Goal: Transaction & Acquisition: Purchase product/service

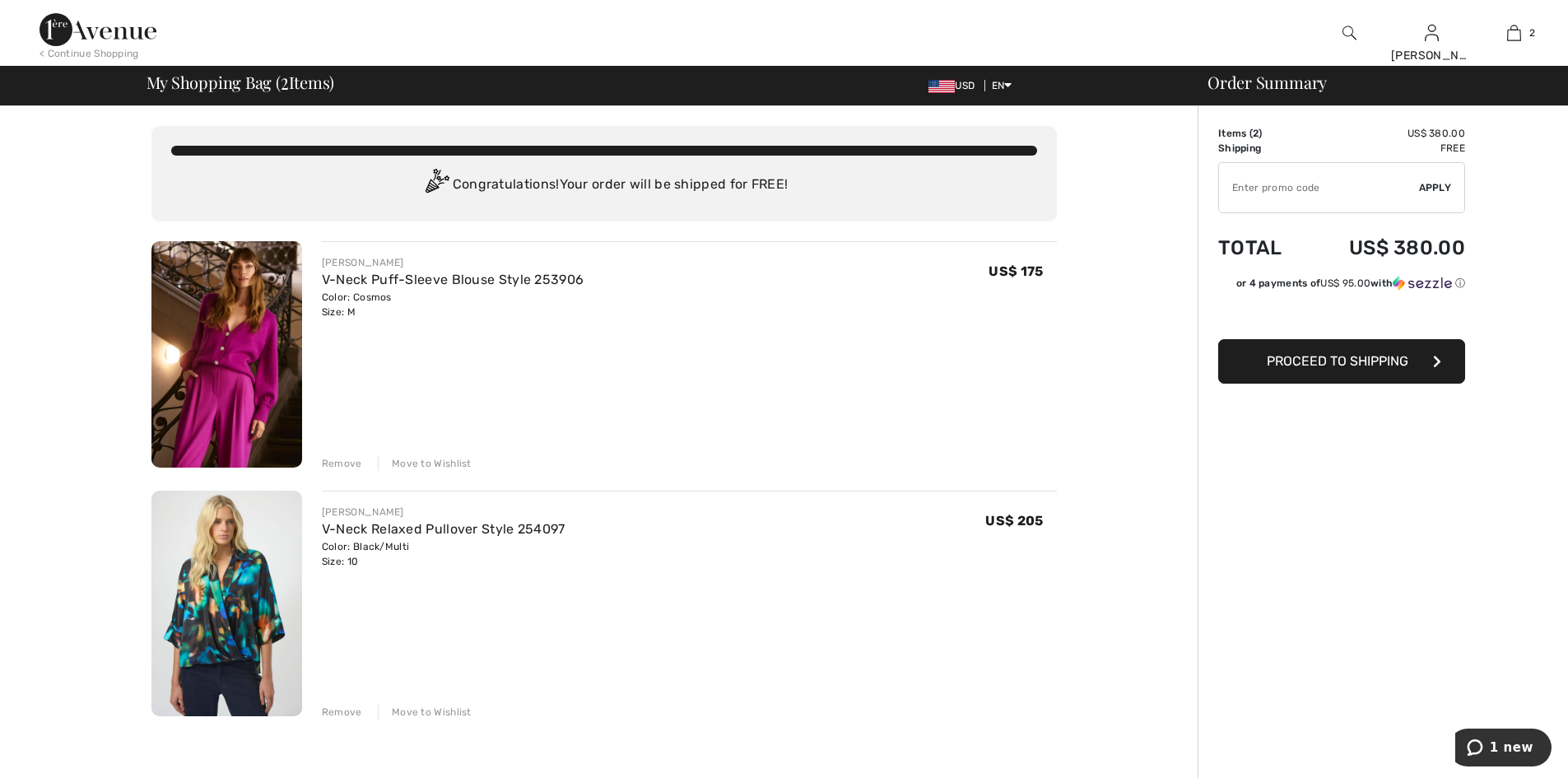
click at [345, 708] on div "Remove" at bounding box center [341, 711] width 41 height 15
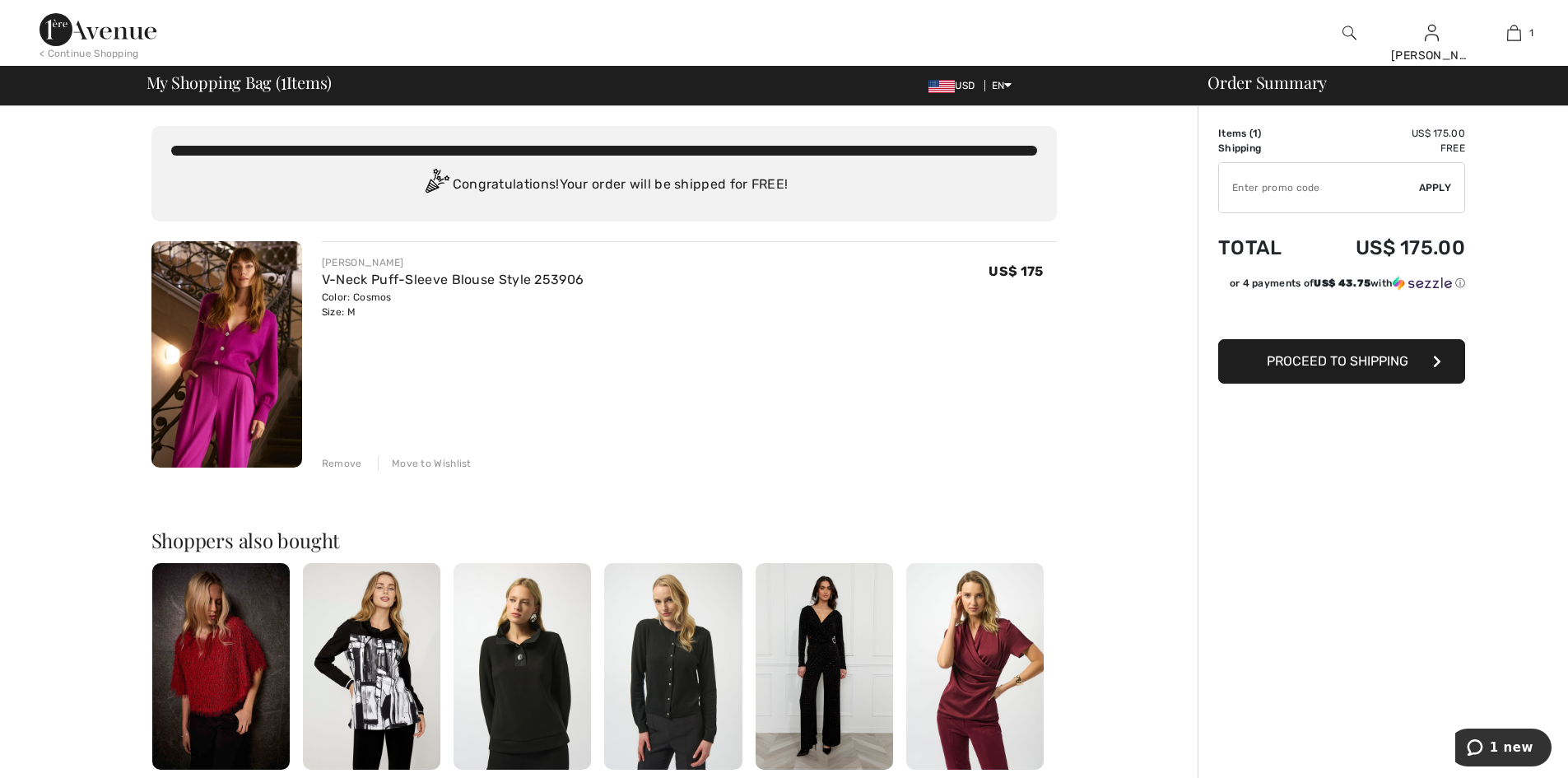
click at [1337, 360] on span "Proceed to Shipping" at bounding box center [1337, 361] width 142 height 16
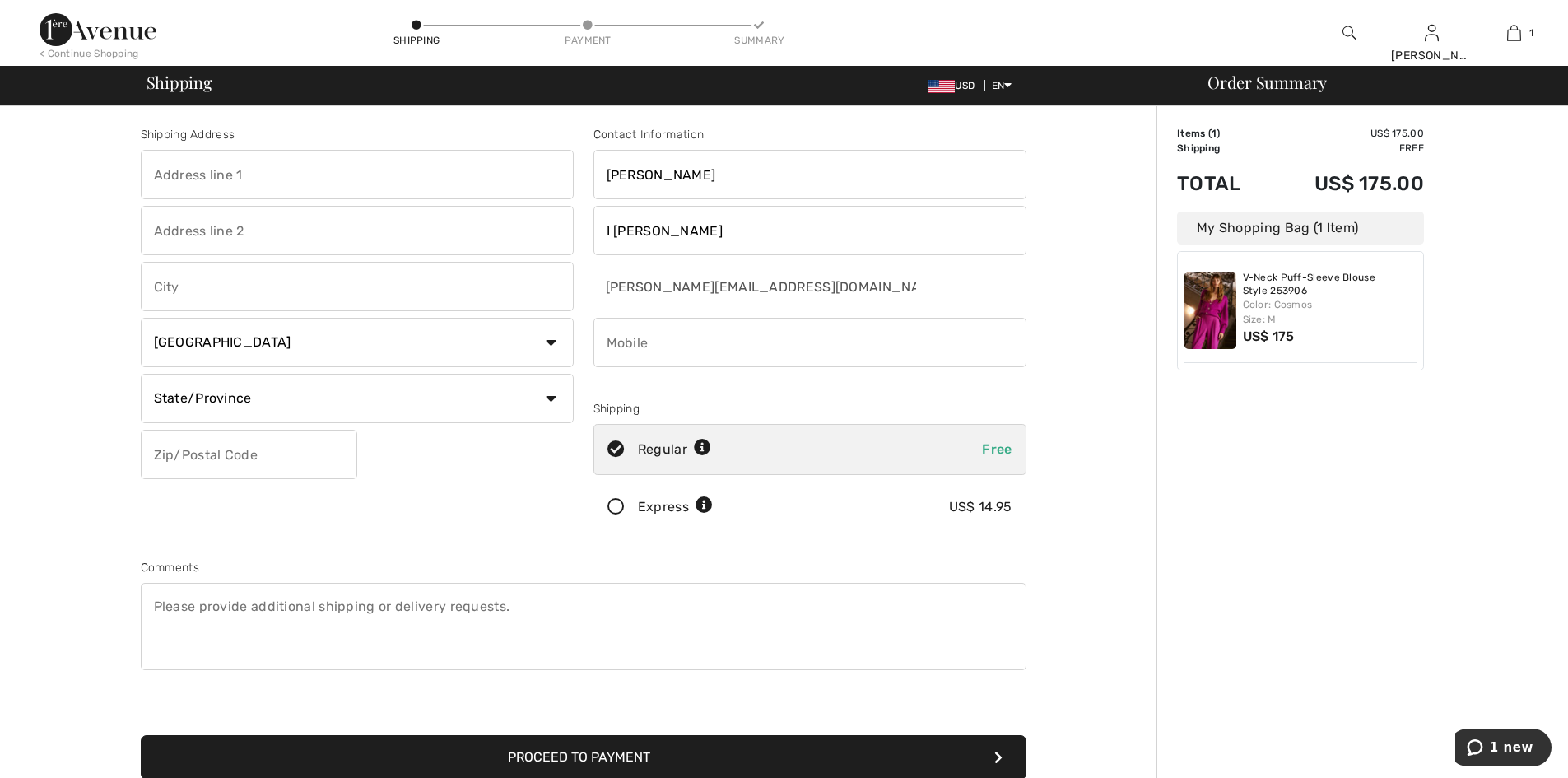
click at [269, 191] on input "text" at bounding box center [357, 174] width 433 height 49
type input "35 parkview avenue"
click at [253, 233] on input "text" at bounding box center [357, 230] width 433 height 49
type input "Apt. 6 J"
click at [227, 292] on input "text" at bounding box center [357, 286] width 433 height 49
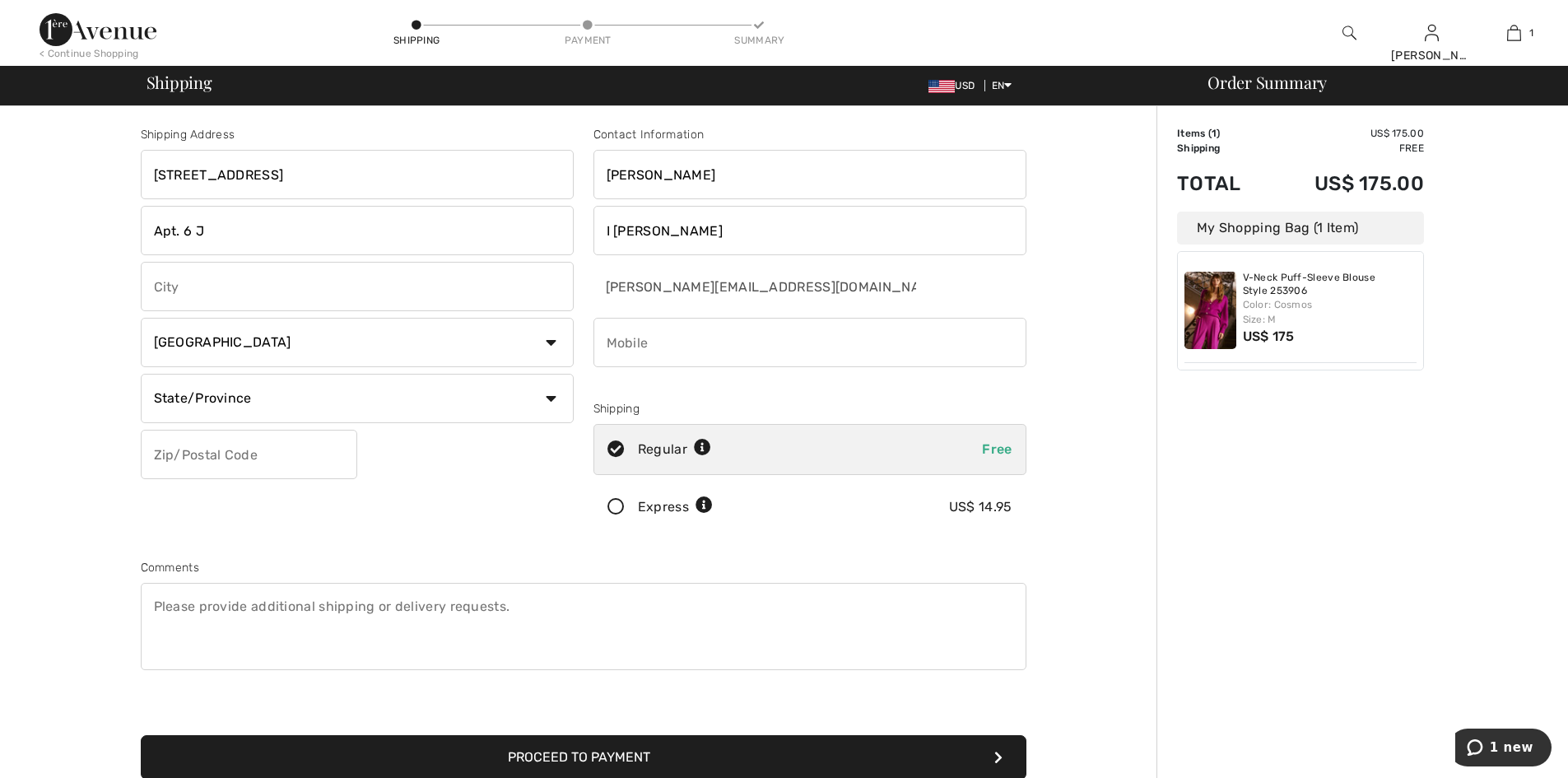
type input "Bronxville"
click at [248, 341] on select "Country Canada United States Afghanistan Aland Islands Albania Algeria American…" at bounding box center [357, 342] width 433 height 49
select select "US"
click at [141, 318] on select "Country Canada United States Afghanistan Aland Islands Albania Algeria American…" at bounding box center [357, 342] width 433 height 49
click at [213, 393] on select "State/Province Alabama Alaska American Samoa Arizona Arkansas California Colora…" at bounding box center [357, 398] width 433 height 49
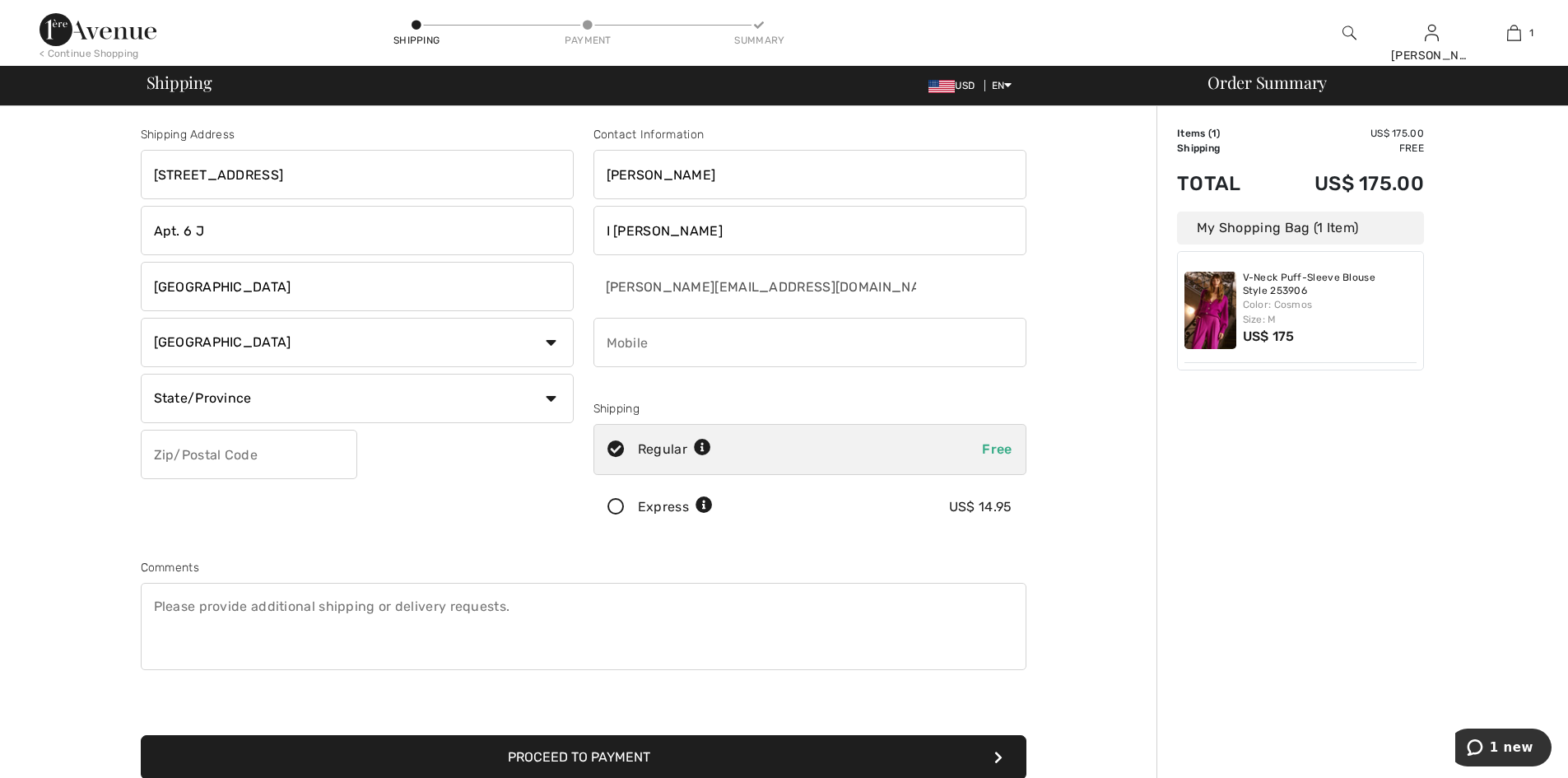
select select "NY"
click at [141, 373] on select "State/Province Alabama Alaska American Samoa Arizona Arkansas California Colora…" at bounding box center [357, 398] width 433 height 49
click at [225, 467] on input "text" at bounding box center [249, 454] width 216 height 49
type input "10708"
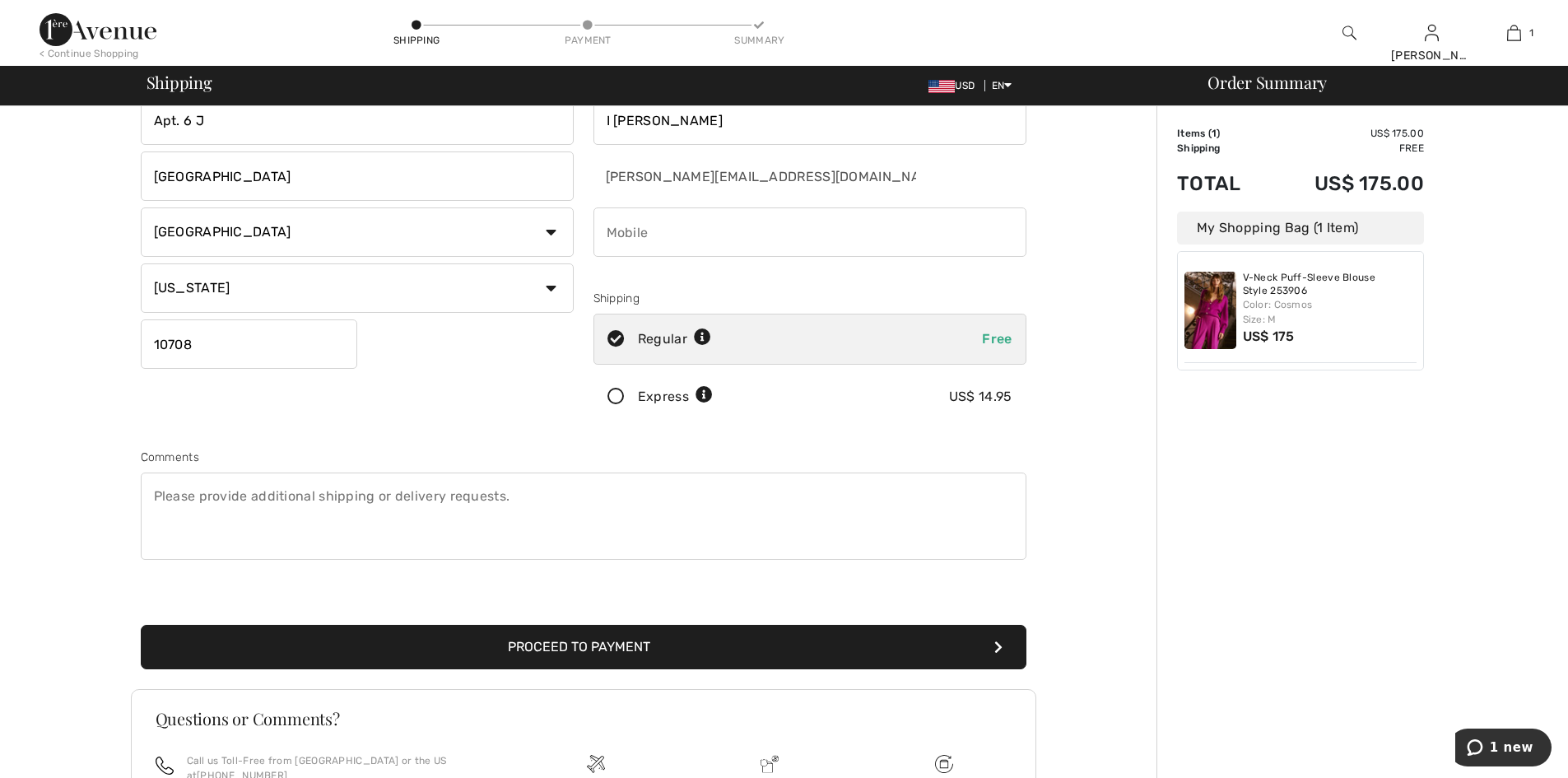
scroll to position [280, 0]
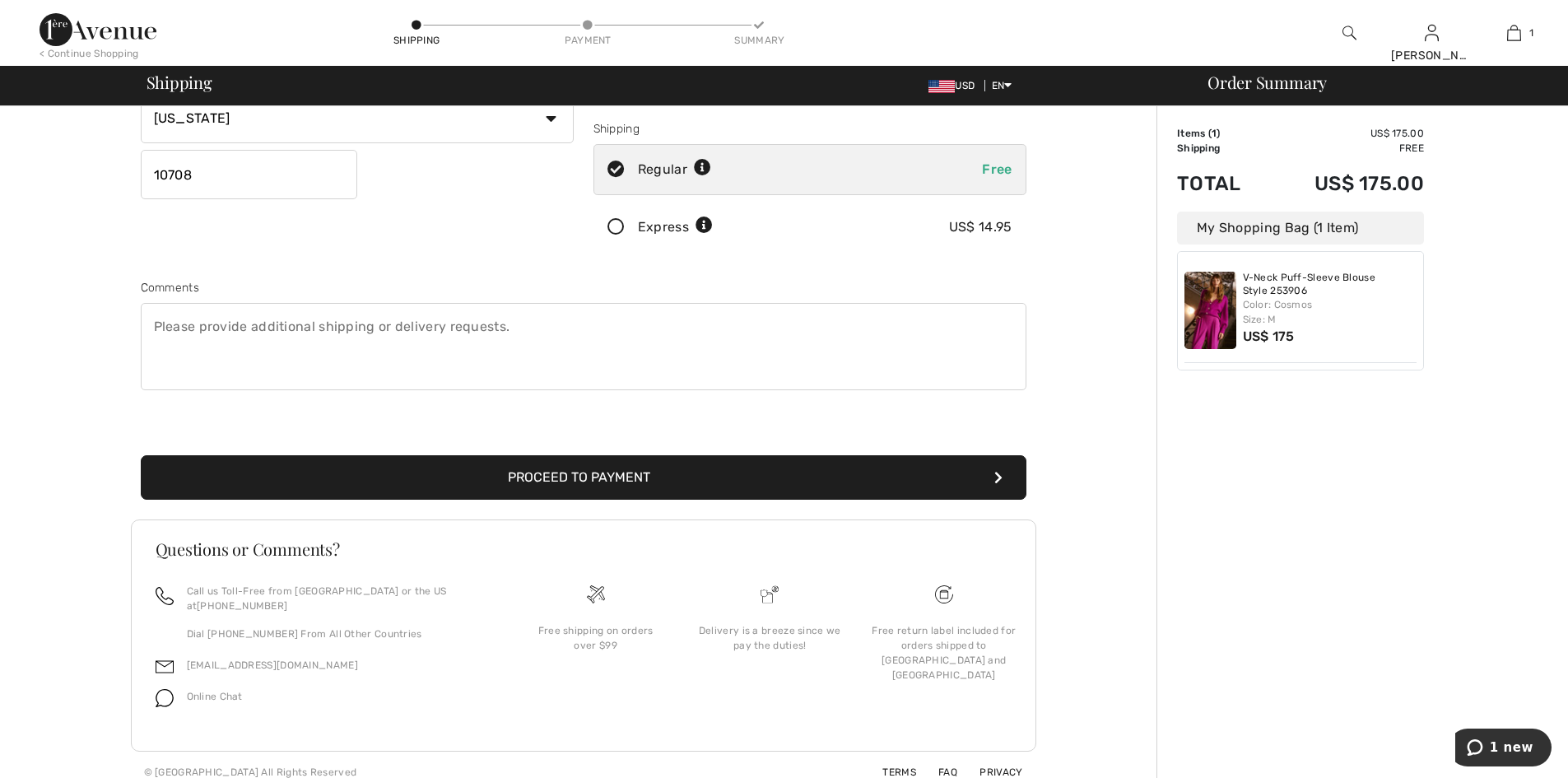
click at [568, 476] on button "Proceed to Payment" at bounding box center [583, 477] width 886 height 44
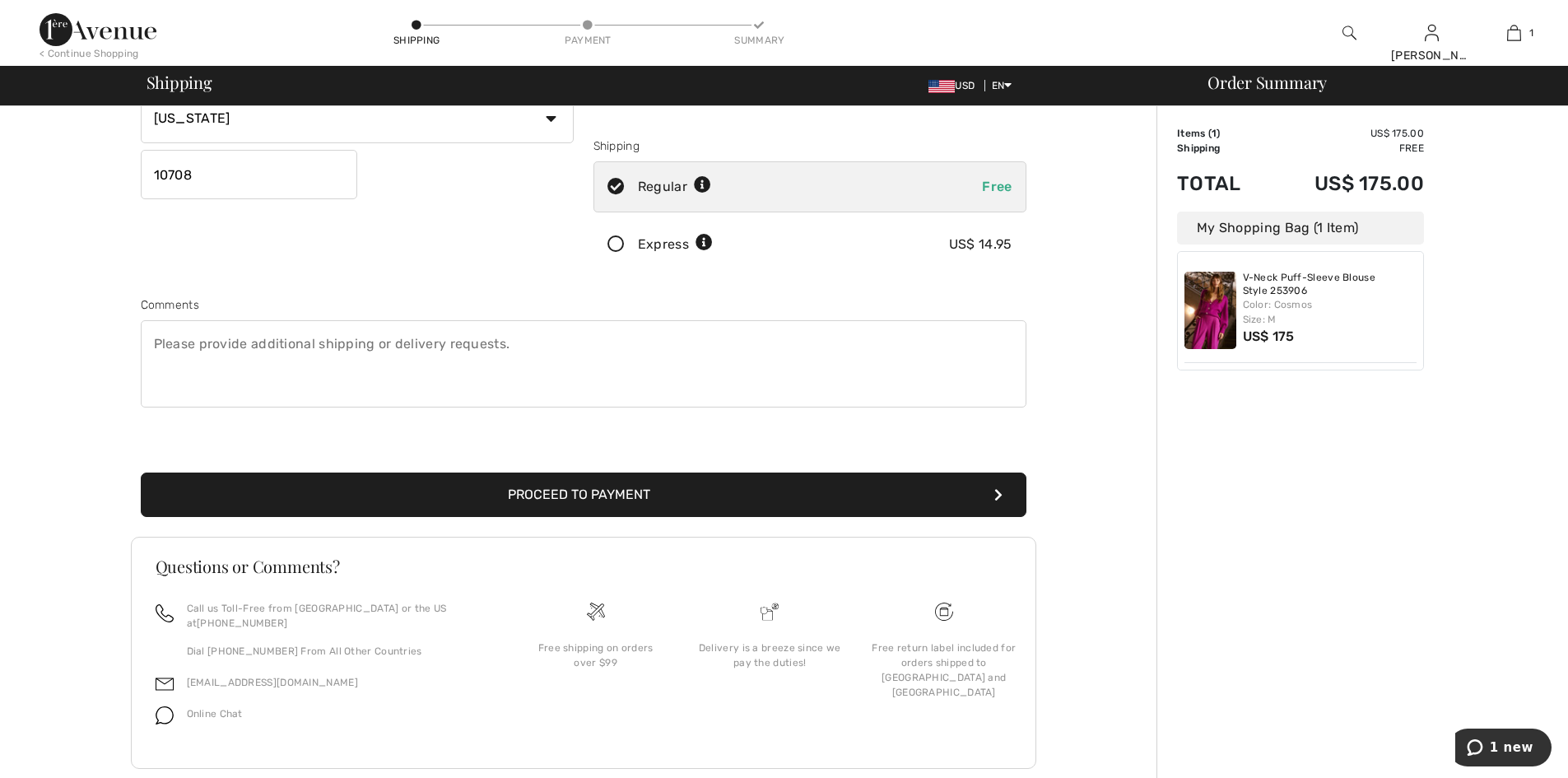
scroll to position [186, 0]
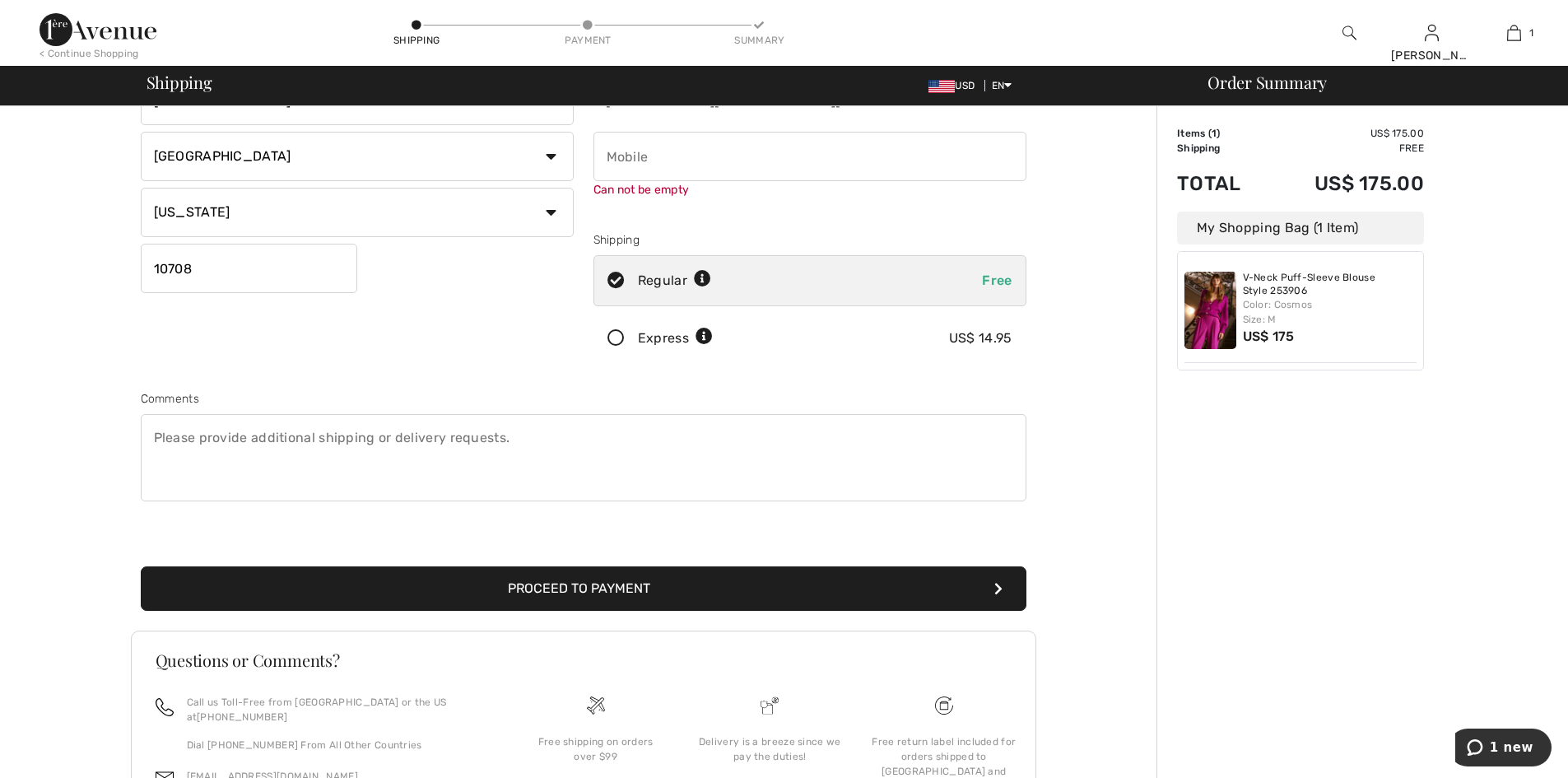
click at [576, 595] on button "Proceed to Payment" at bounding box center [583, 588] width 886 height 44
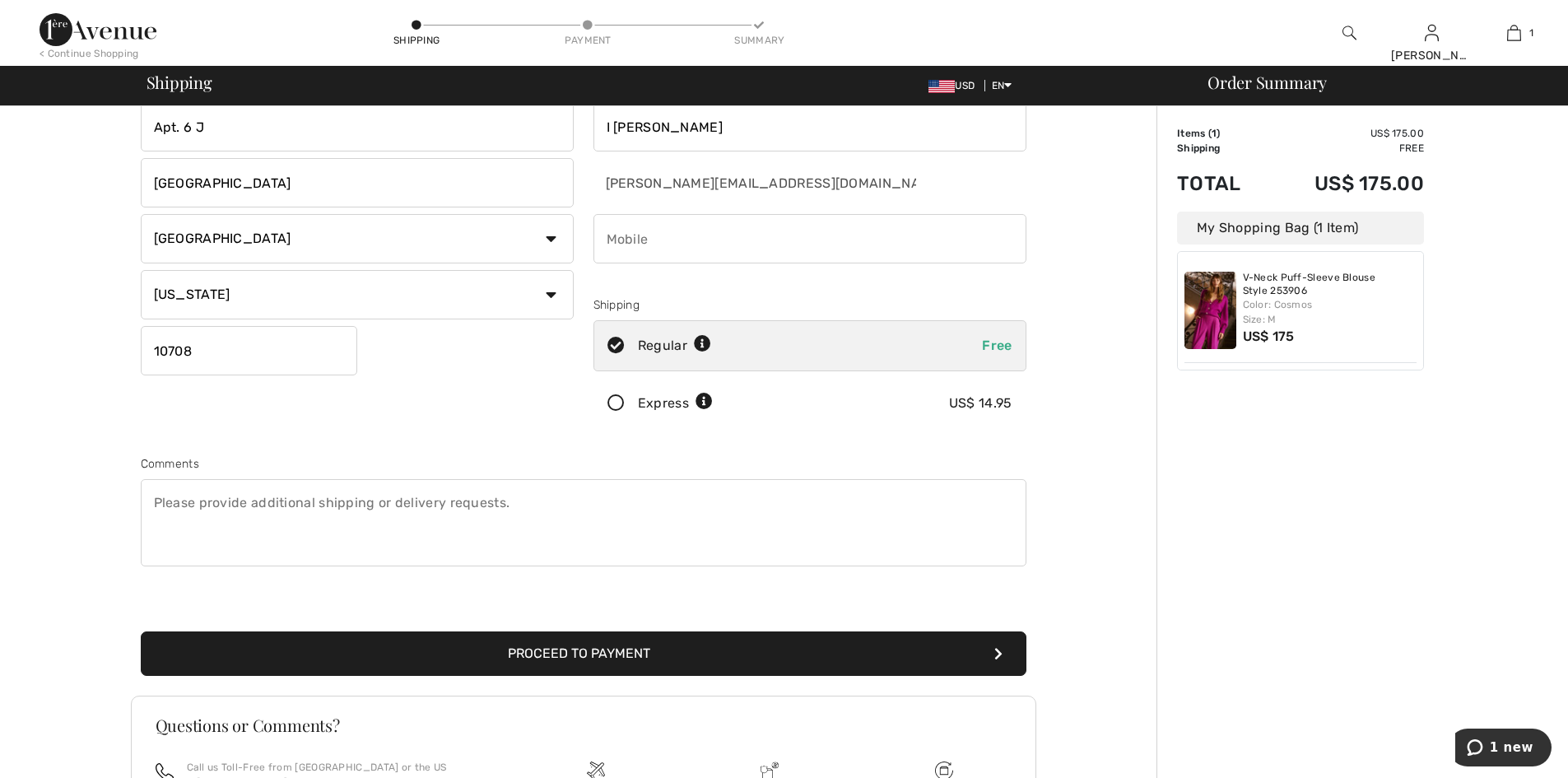
scroll to position [280, 0]
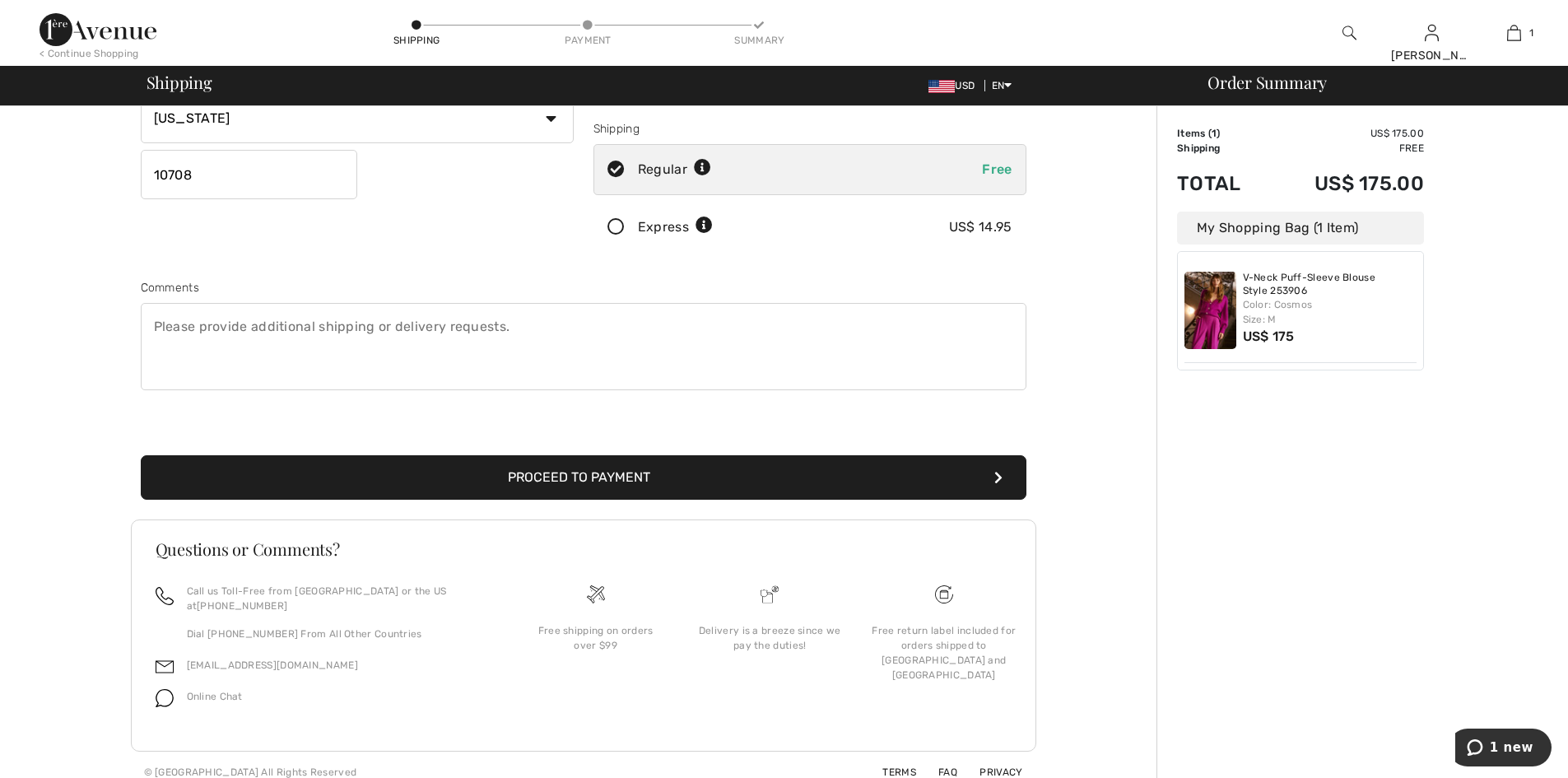
click at [995, 475] on icon "submit" at bounding box center [998, 477] width 9 height 13
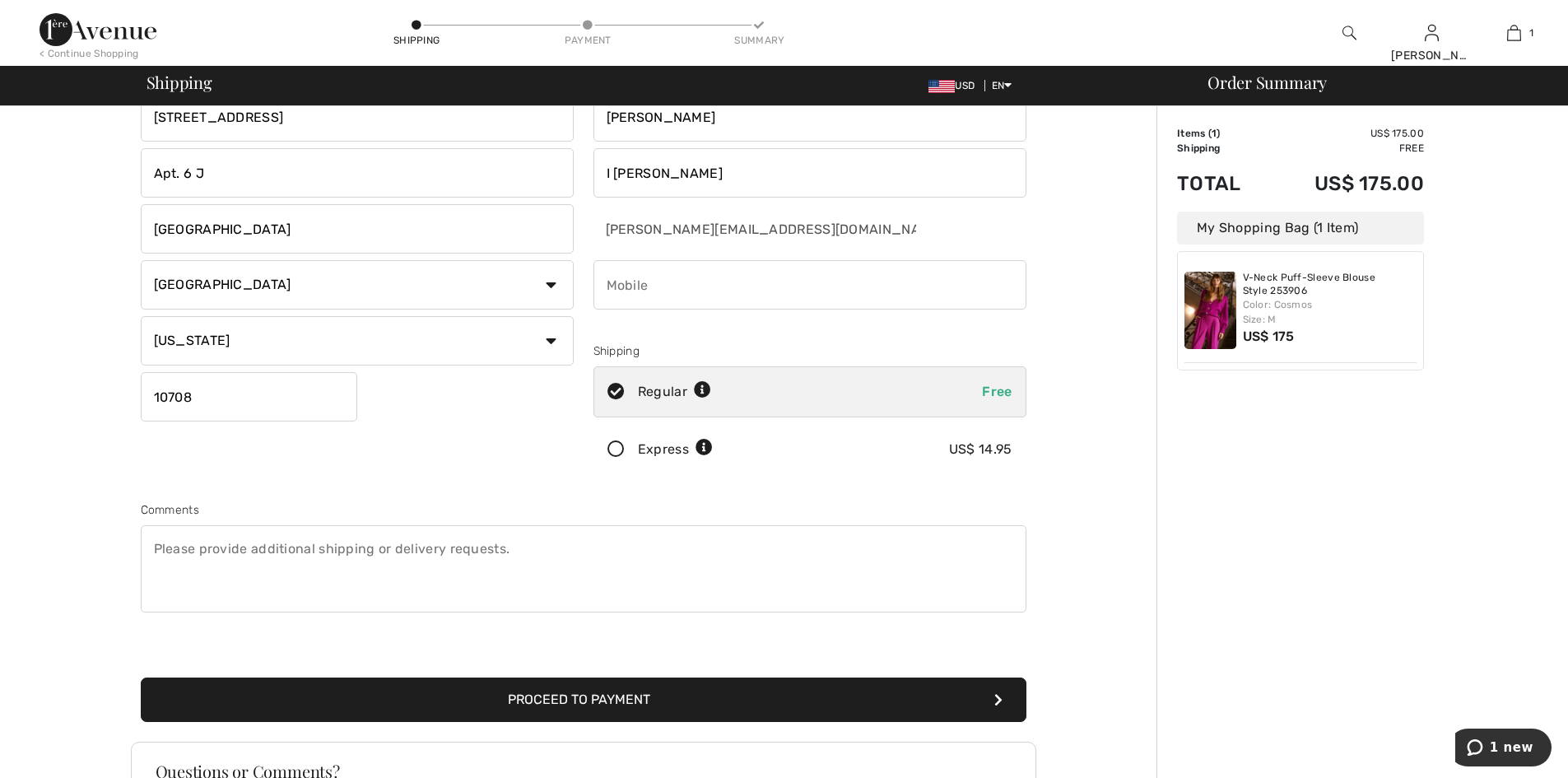
scroll to position [0, 0]
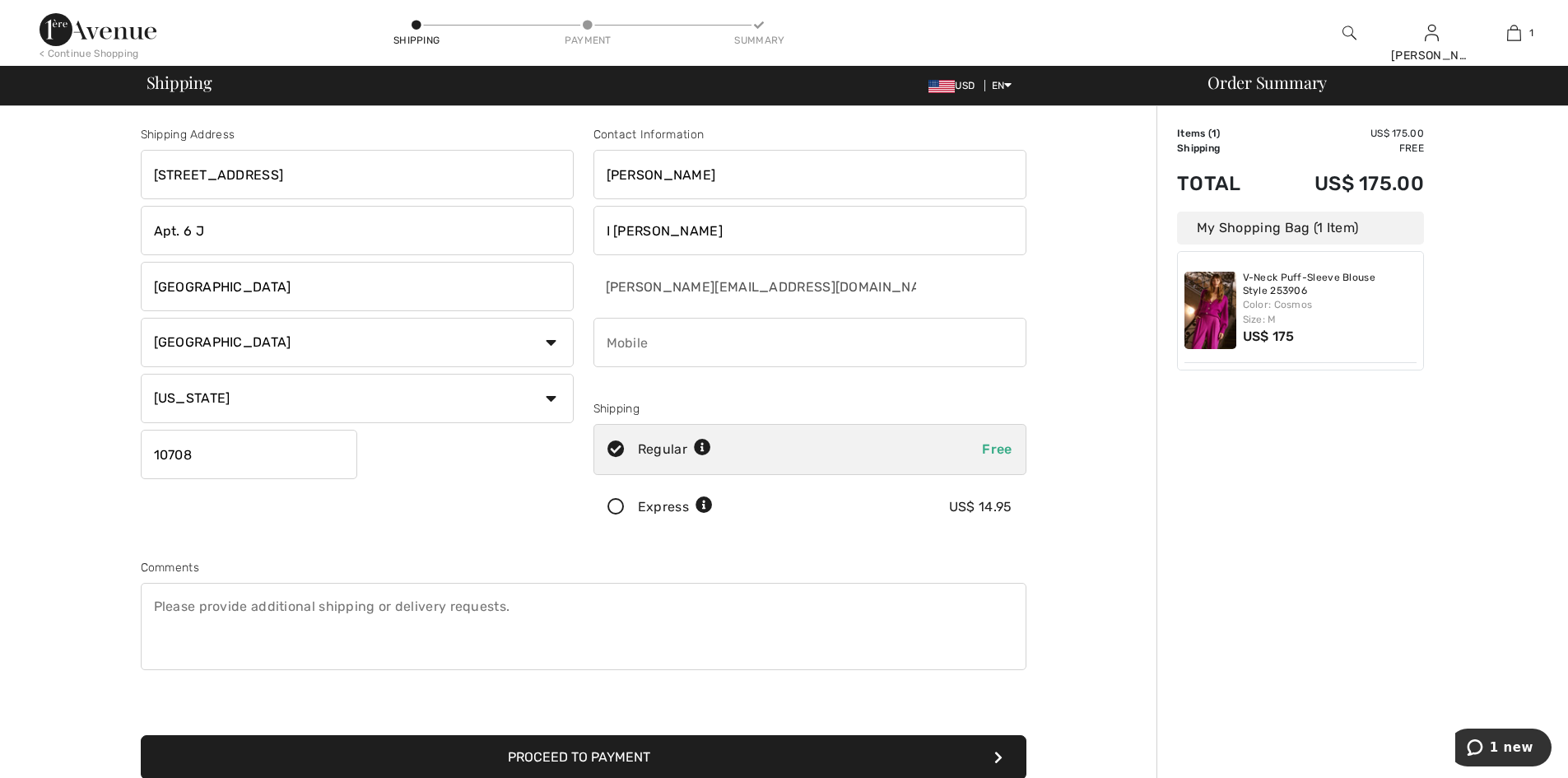
click at [663, 320] on input "phone" at bounding box center [810, 342] width 433 height 49
type input "5163983692"
click at [851, 748] on button "Proceed to Payment" at bounding box center [583, 756] width 886 height 44
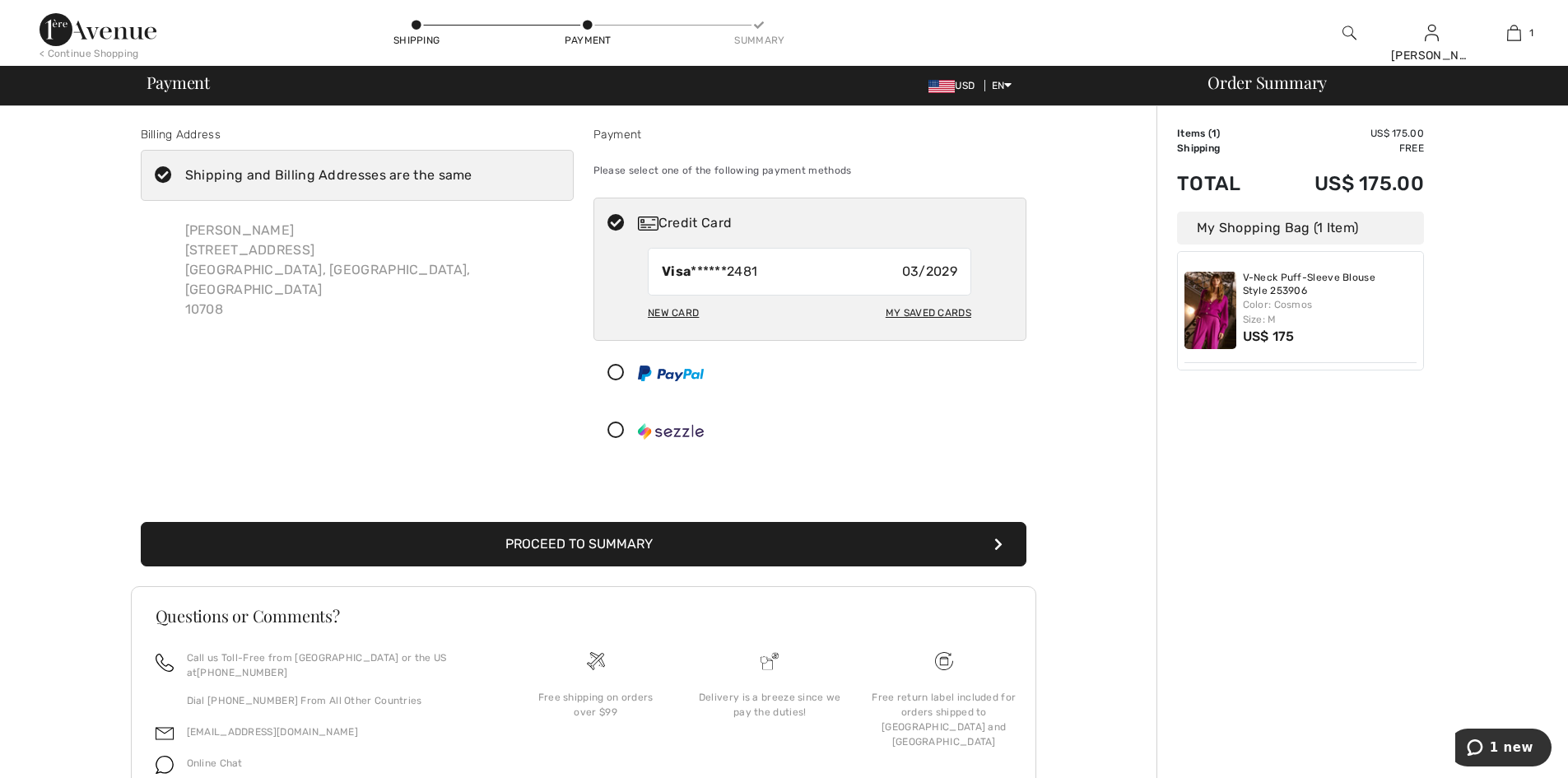
click at [915, 309] on div "My Saved Cards" at bounding box center [928, 313] width 86 height 28
radio input "true"
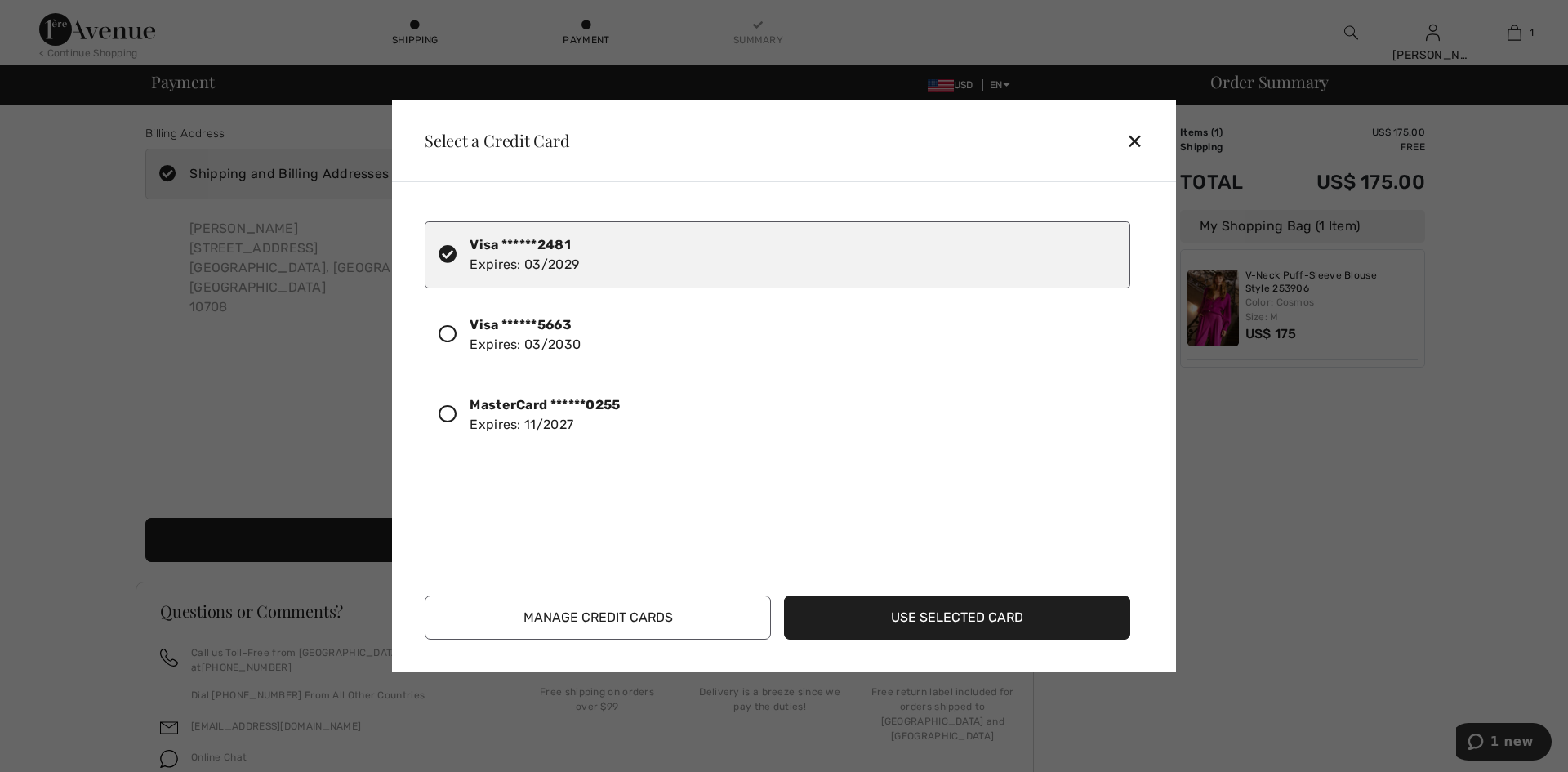
click at [448, 330] on icon at bounding box center [447, 334] width 18 height 18
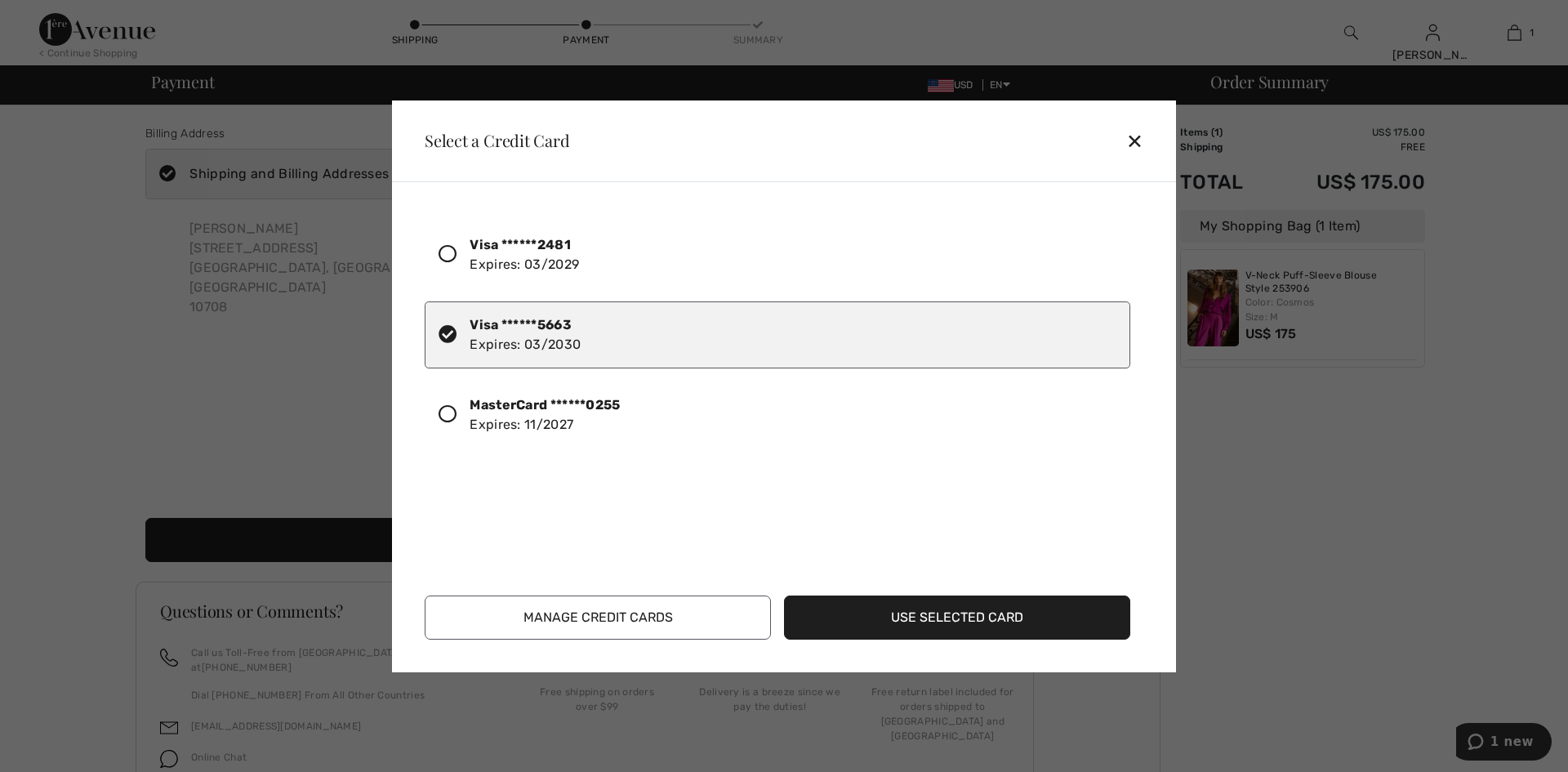
click at [944, 606] on button "Use Selected Card" at bounding box center [957, 617] width 347 height 44
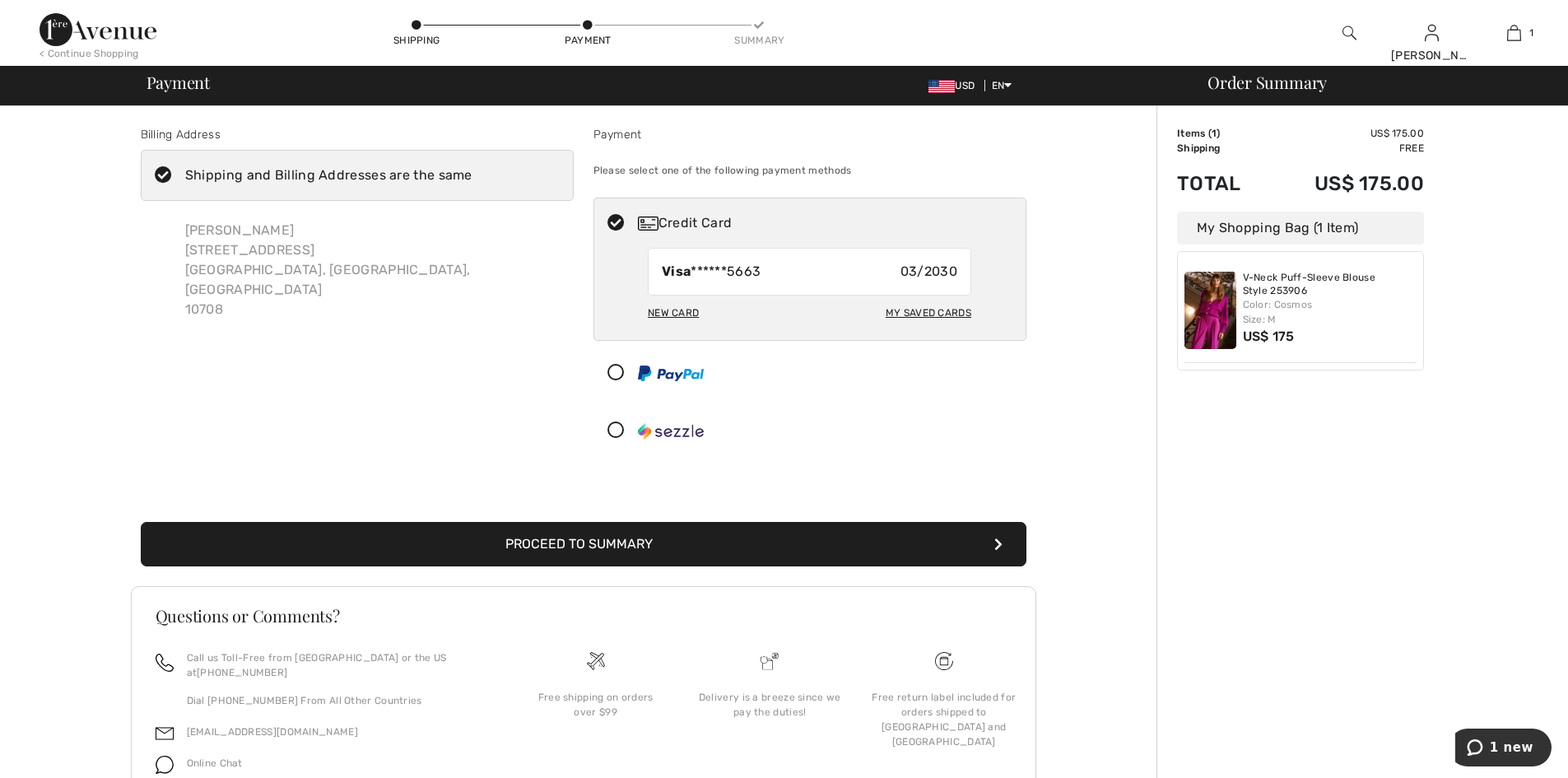
click at [575, 551] on button "Proceed to Summary" at bounding box center [583, 544] width 886 height 44
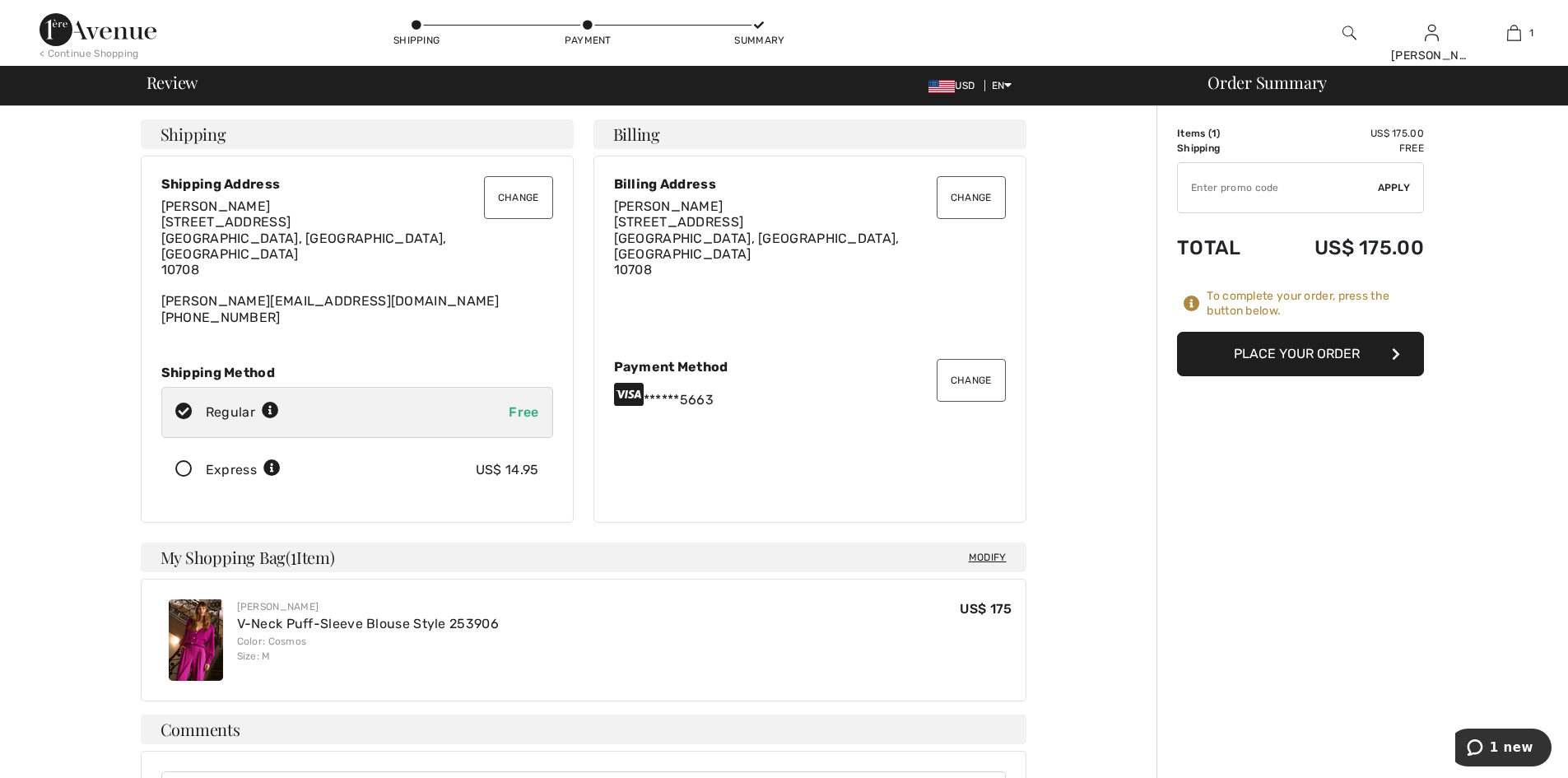
click at [1304, 356] on button "Place Your Order" at bounding box center [1301, 354] width 247 height 44
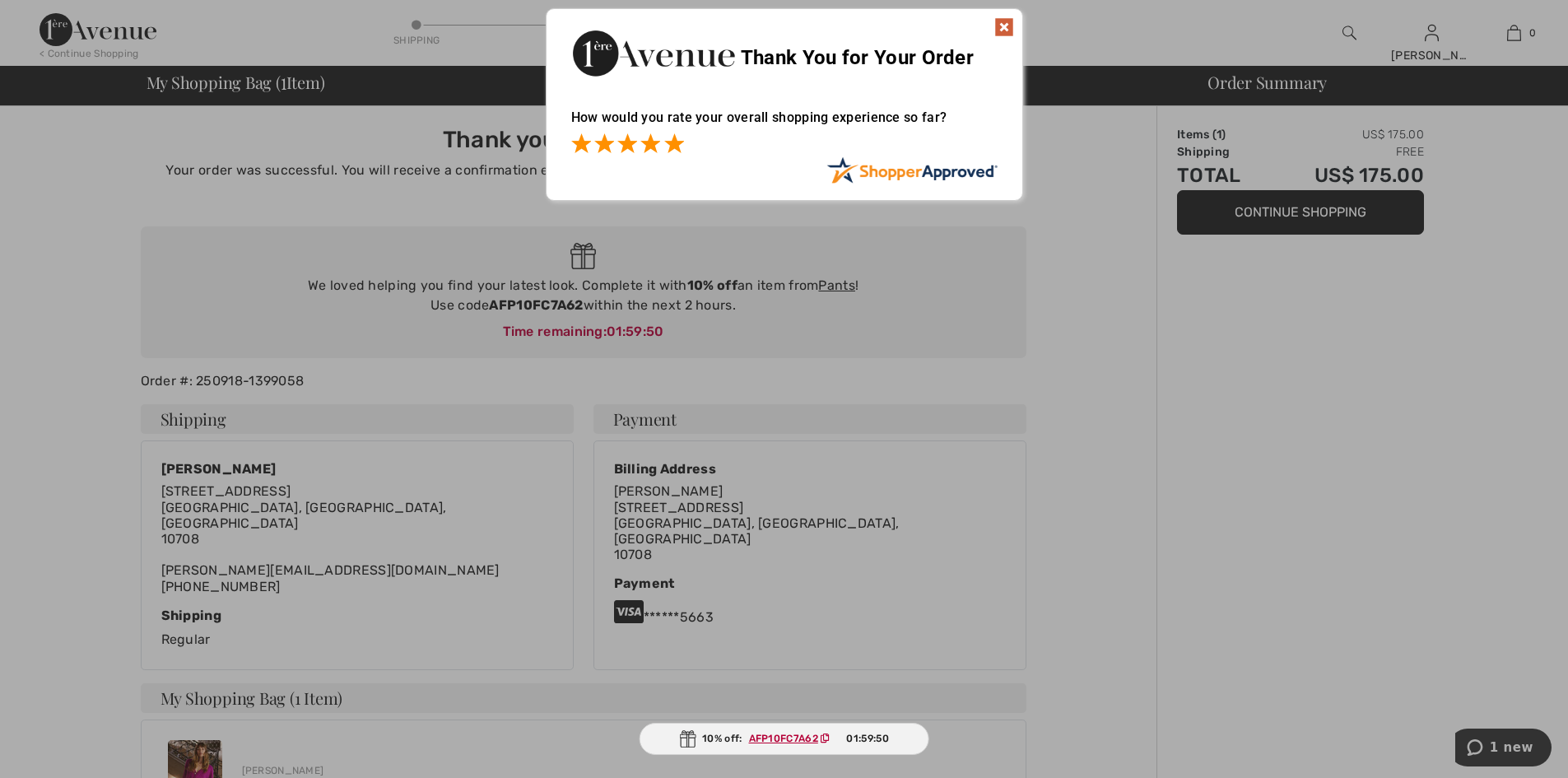
drag, startPoint x: 183, startPoint y: 148, endPoint x: 670, endPoint y: 140, distance: 487.1
click at [670, 140] on span at bounding box center [673, 143] width 20 height 20
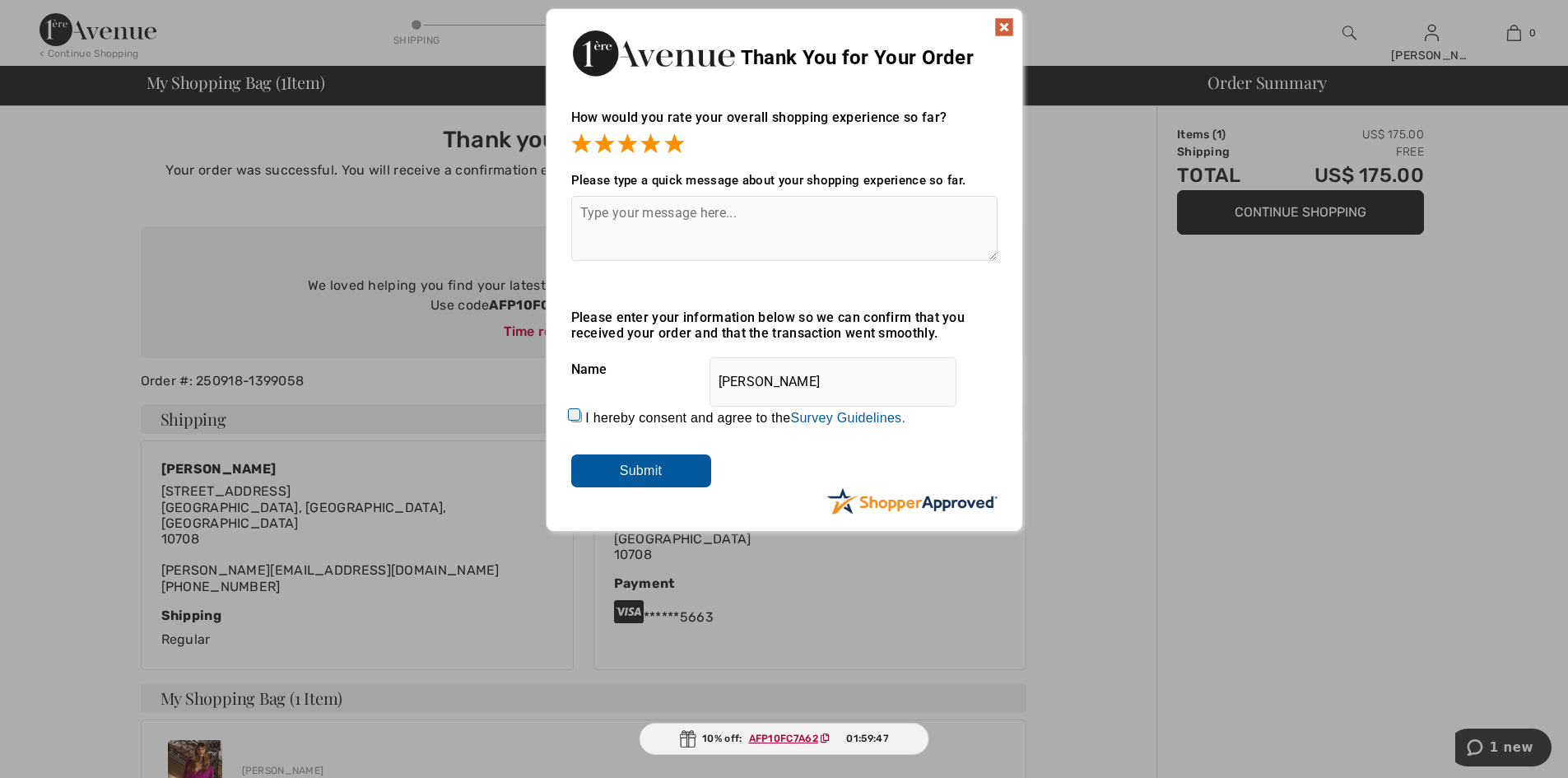
click at [574, 416] on input "I hereby consent and agree to the By submitting a review, you grant permission …" at bounding box center [577, 417] width 10 height 10
checkbox input "true"
click at [639, 469] on input "Submit" at bounding box center [641, 471] width 140 height 33
